Goal: Navigation & Orientation: Find specific page/section

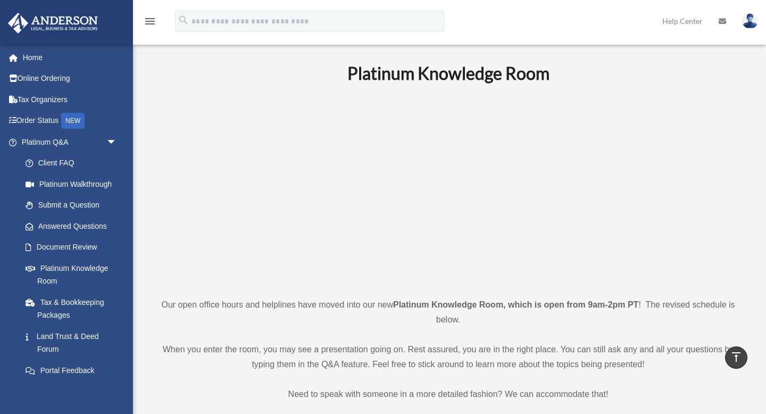
scroll to position [676, 0]
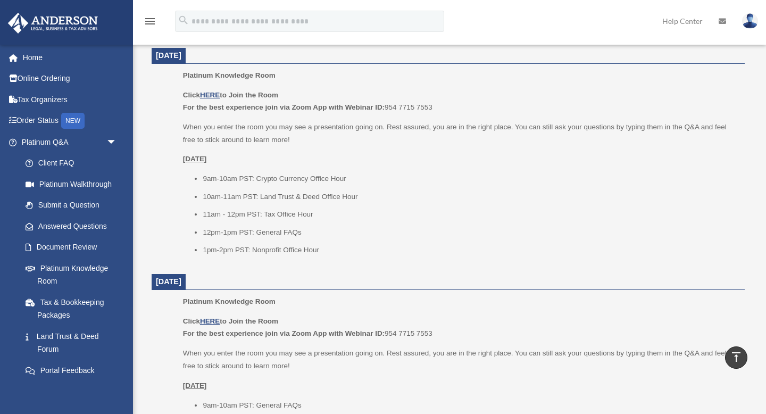
click at [388, 108] on p "Click HERE to Join the Room For the best experience join via Zoom App with Webi…" at bounding box center [460, 101] width 554 height 25
click at [365, 265] on dl "[DATE] Platinum Knowledge Room Click HERE to Join the Room For the best experie…" at bounding box center [448, 379] width 593 height 1126
click at [36, 59] on link "Home" at bounding box center [69, 57] width 125 height 21
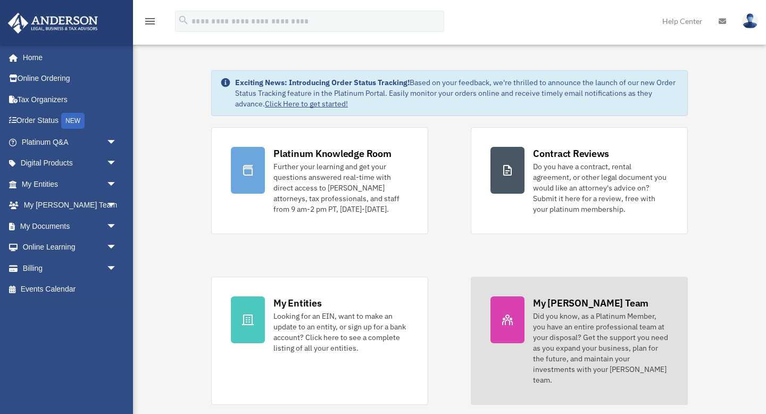
click at [515, 326] on div at bounding box center [507, 319] width 34 height 47
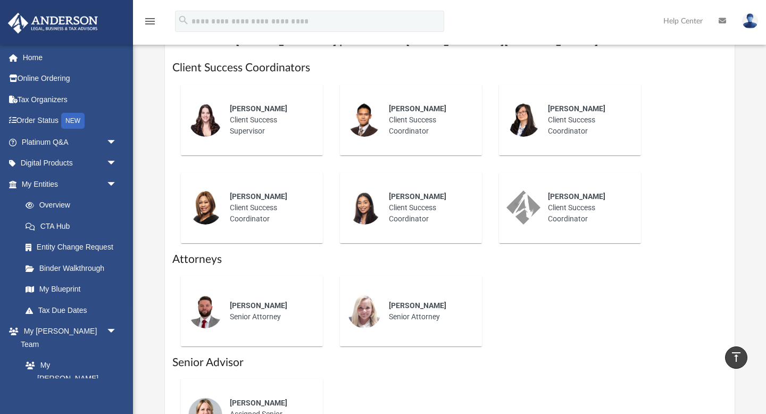
scroll to position [431, 0]
click at [433, 295] on div "[PERSON_NAME] Senior Attorney" at bounding box center [411, 312] width 142 height 71
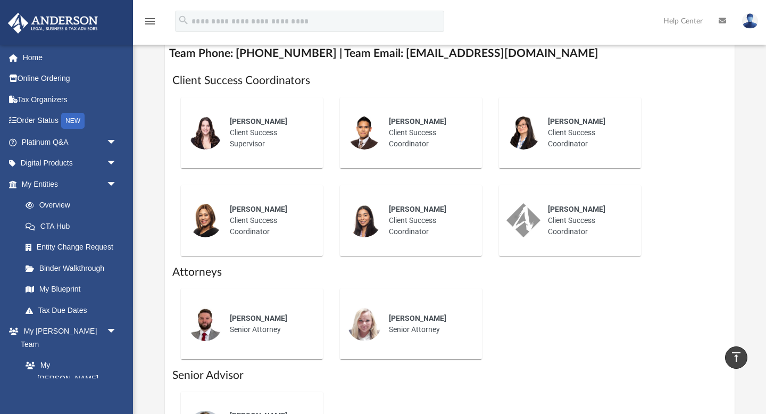
scroll to position [428, 0]
